Goal: Task Accomplishment & Management: Use online tool/utility

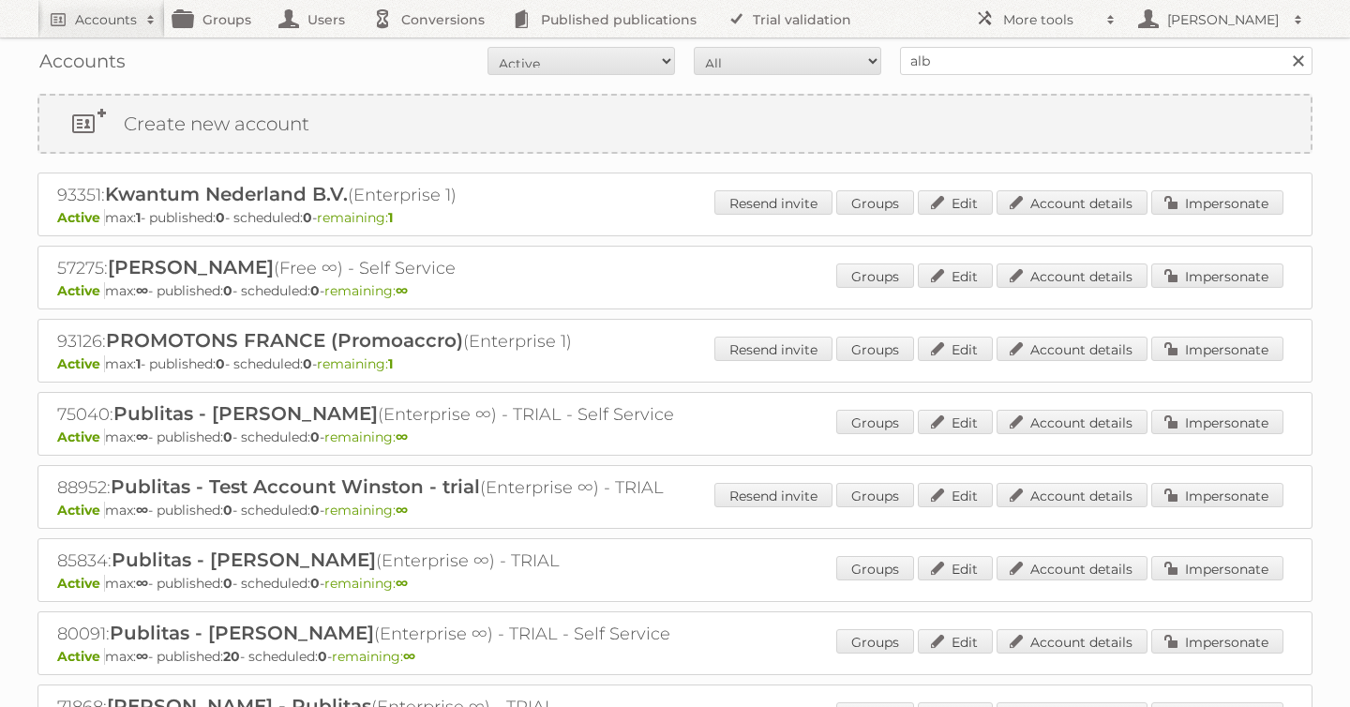
type input "[PERSON_NAME]"
click at [1283, 47] on input "Search" at bounding box center [1297, 61] width 28 height 28
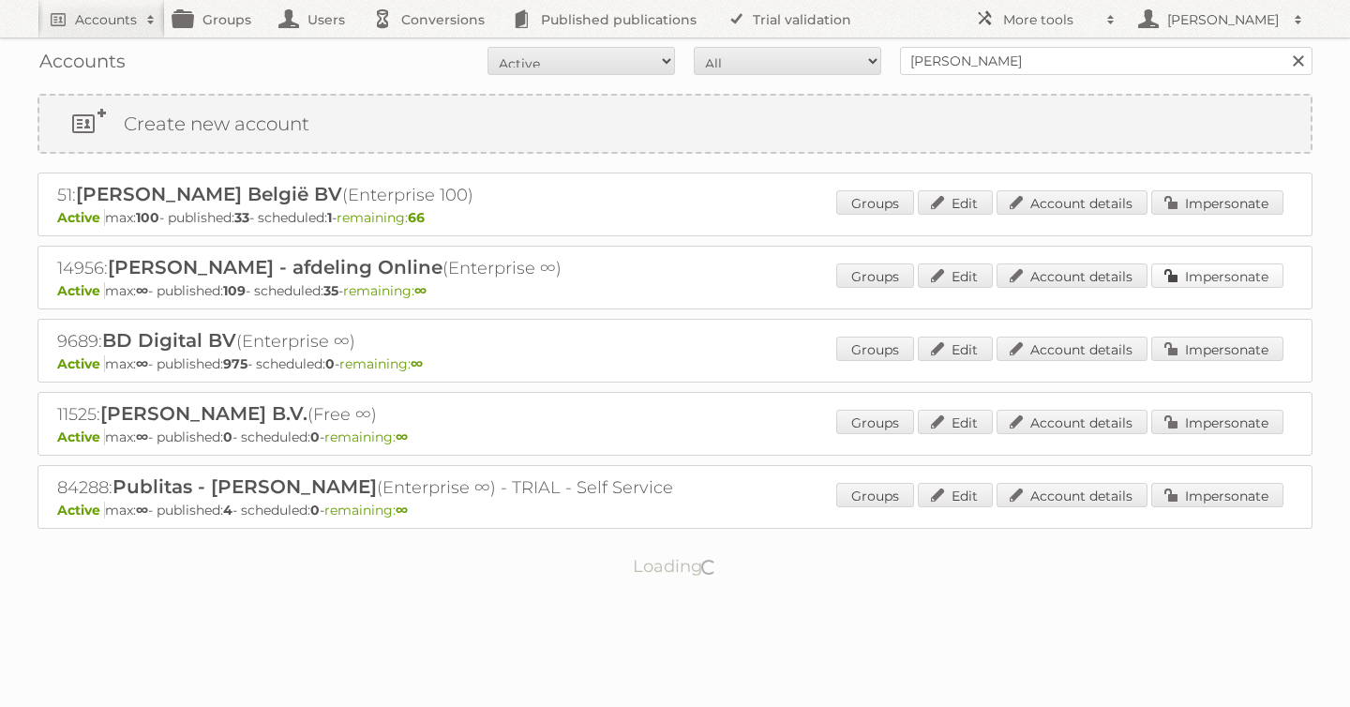
click at [1213, 271] on link "Impersonate" at bounding box center [1217, 275] width 132 height 24
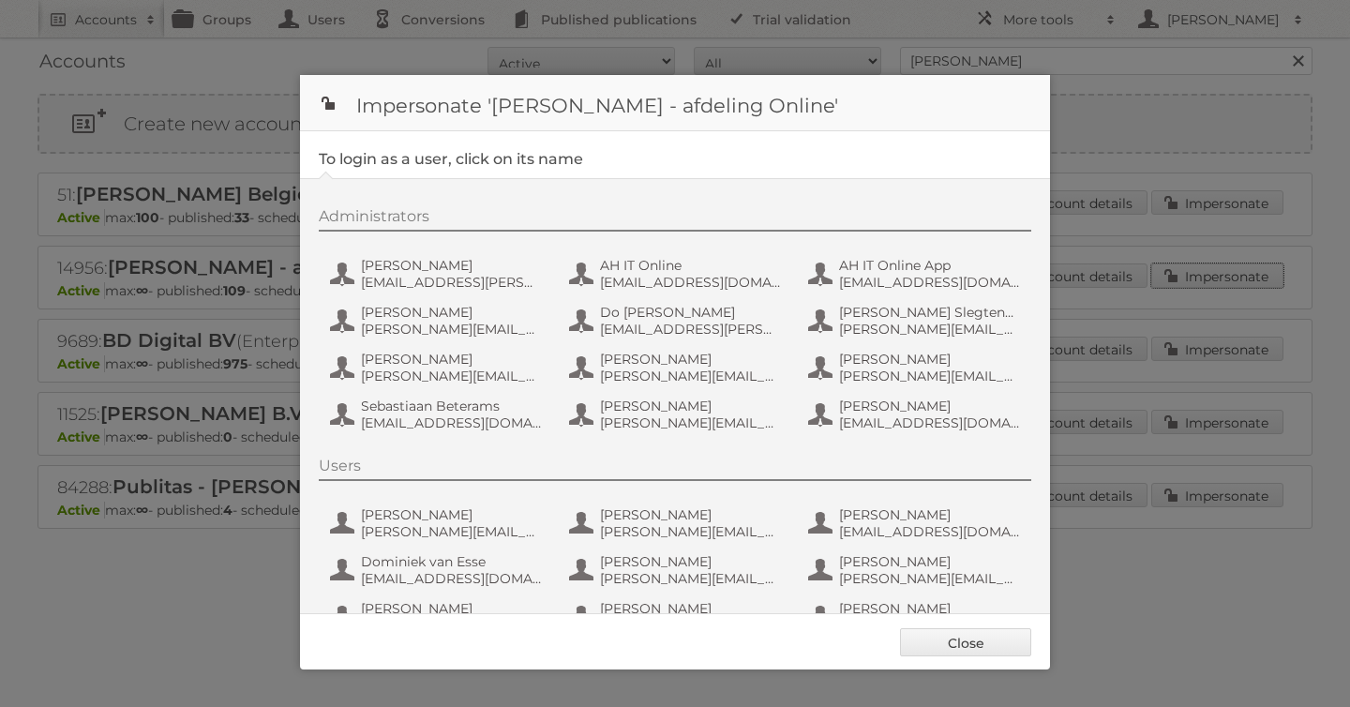
scroll to position [141, 0]
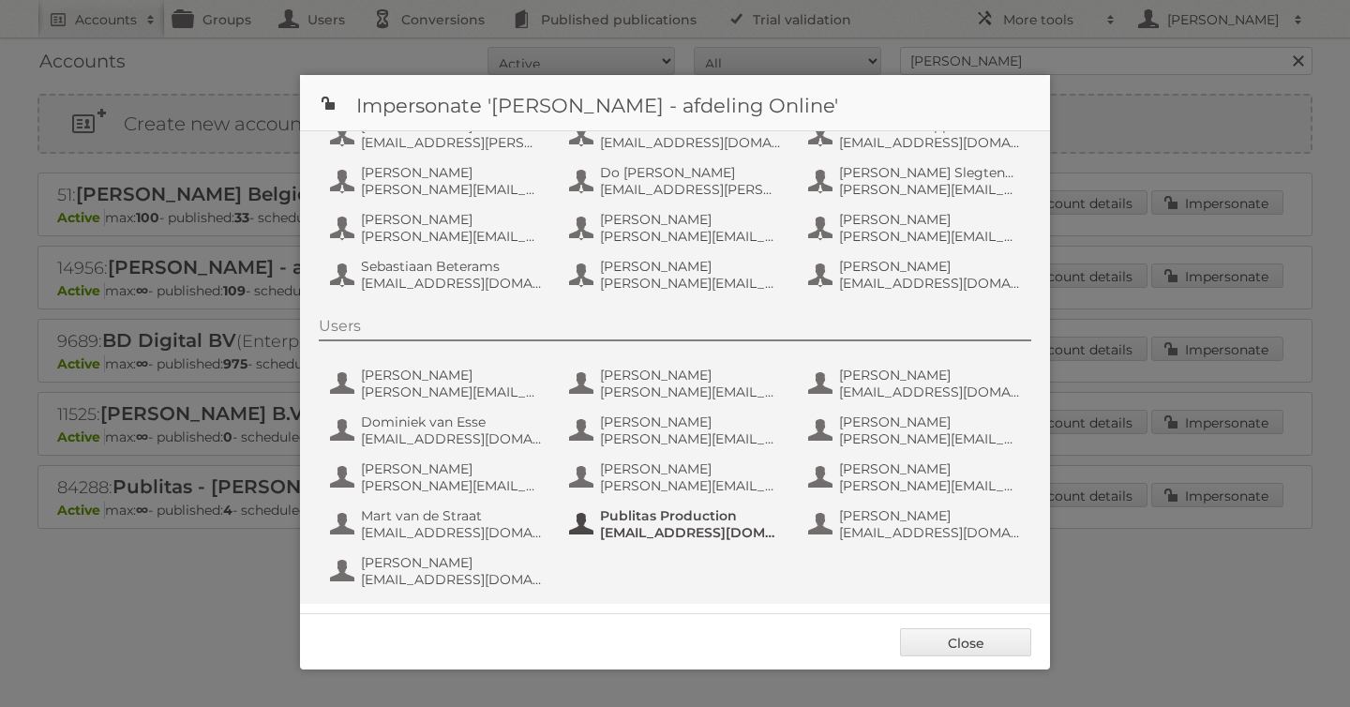
click at [622, 525] on span "fs+ah@publitas.com" at bounding box center [691, 532] width 182 height 17
